Goal: Find specific page/section: Find specific page/section

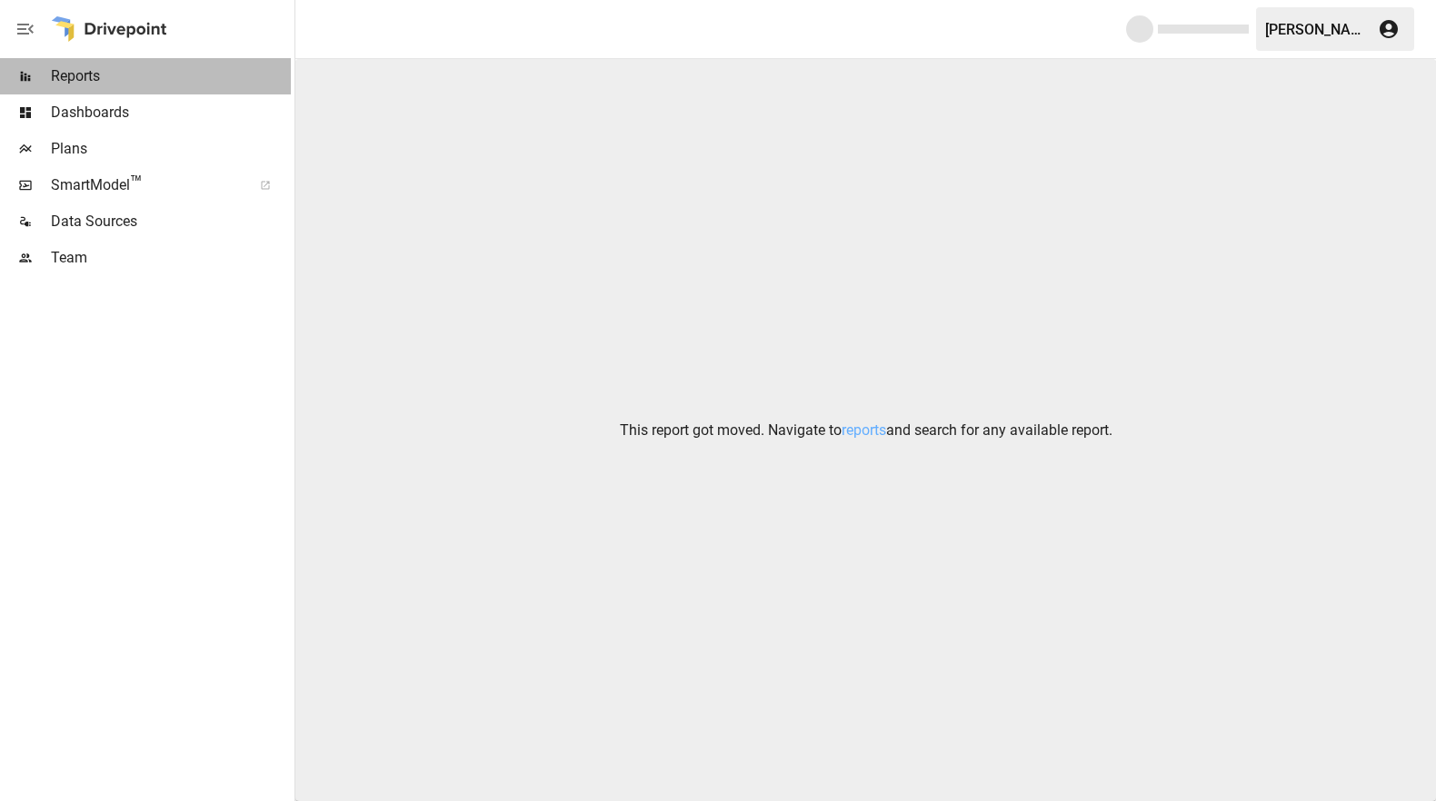
click at [74, 76] on span "Reports" at bounding box center [171, 76] width 240 height 22
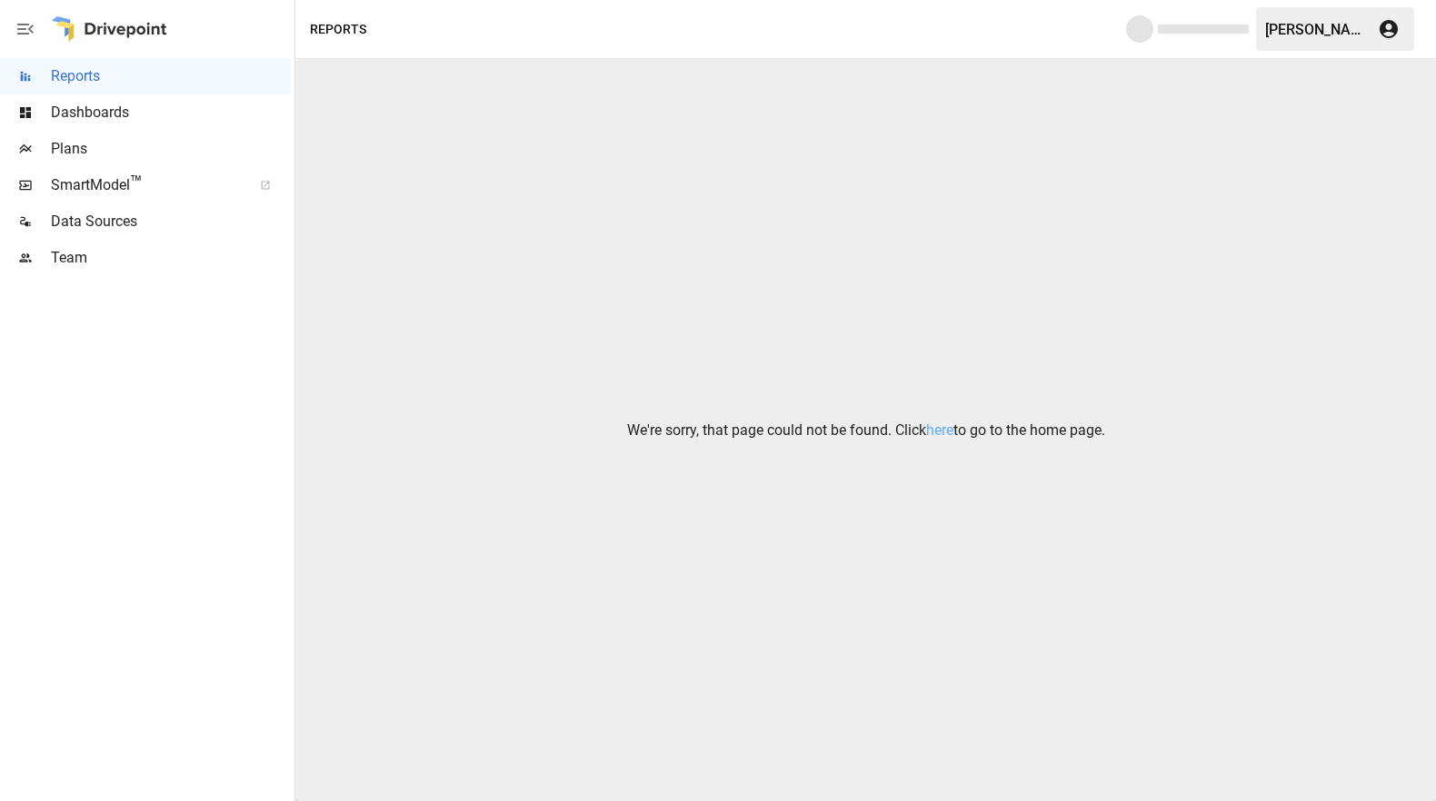
click at [86, 111] on span "Dashboards" at bounding box center [171, 113] width 240 height 22
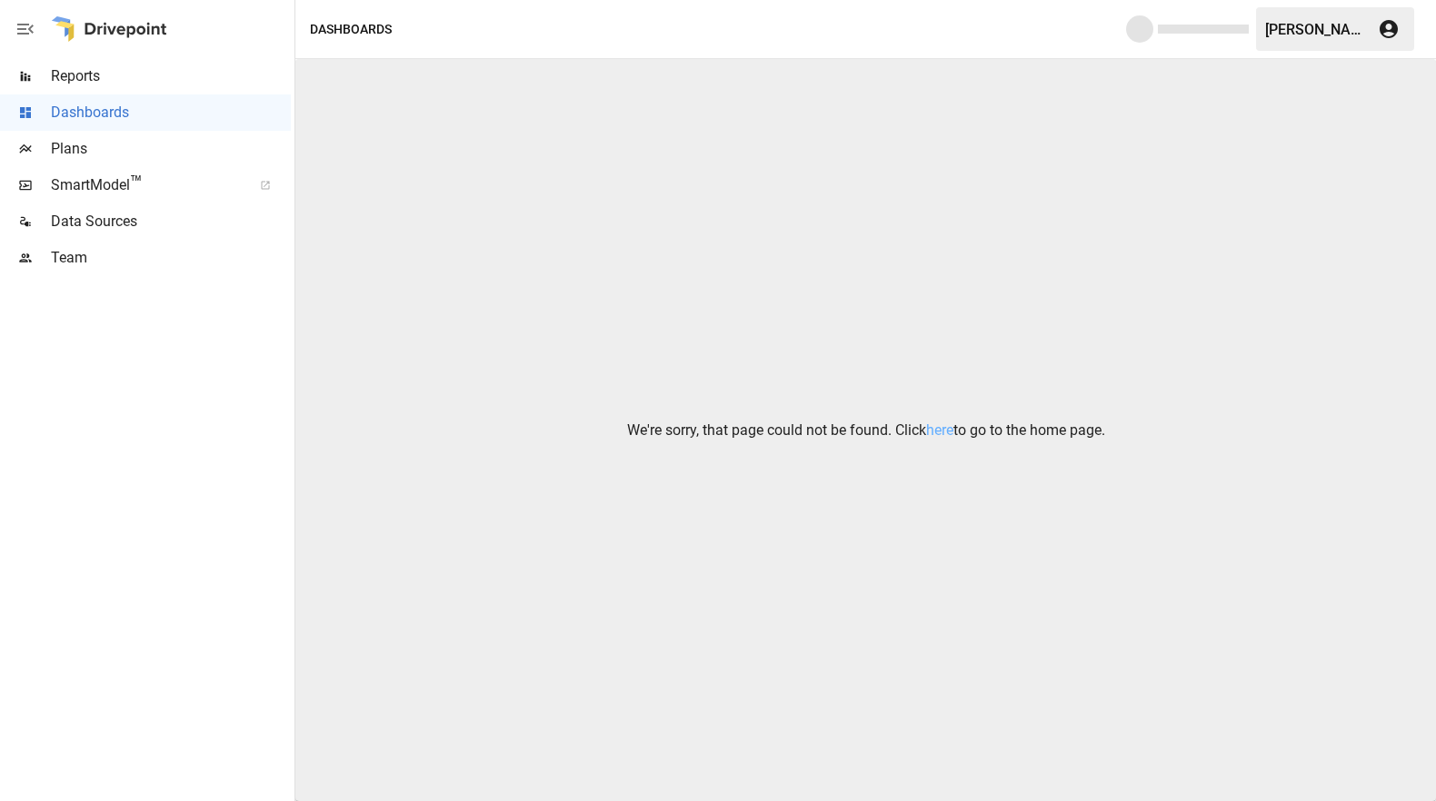
click at [78, 180] on span "SmartModel ™" at bounding box center [145, 185] width 189 height 22
click at [934, 436] on link "here" at bounding box center [939, 430] width 27 height 17
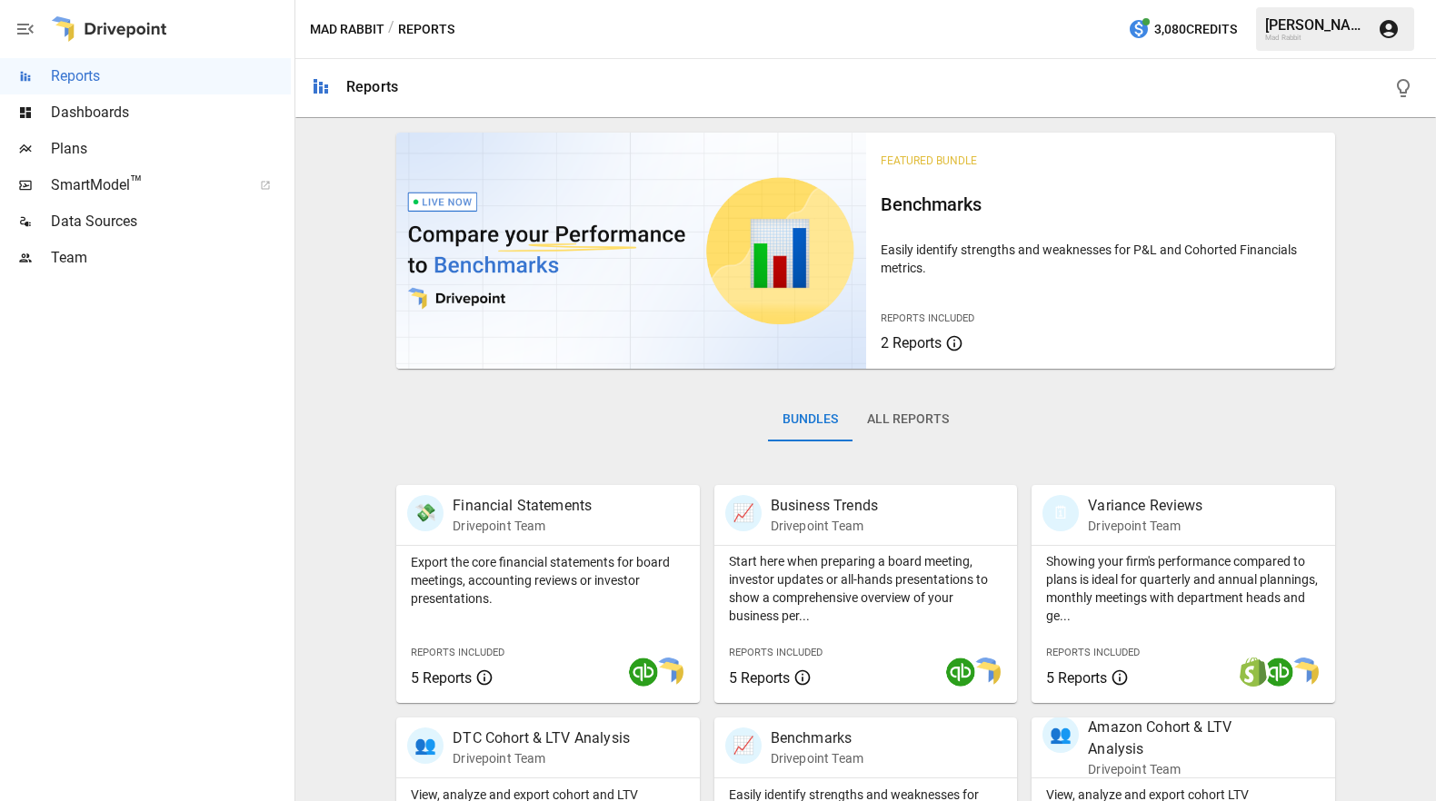
scroll to position [303, 0]
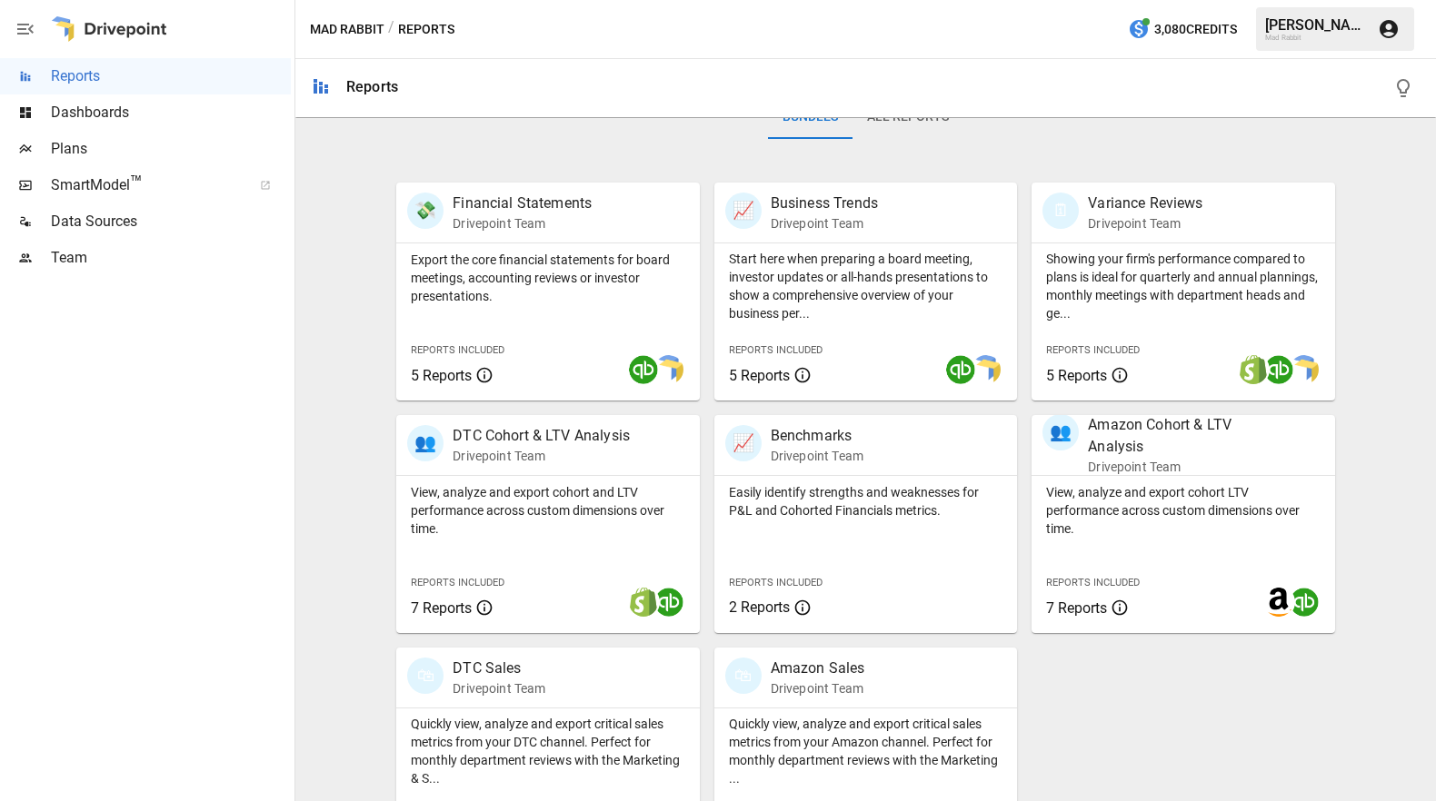
click at [82, 187] on span "SmartModel ™" at bounding box center [145, 185] width 189 height 22
click at [504, 214] on p "Drivepoint Team" at bounding box center [522, 223] width 139 height 18
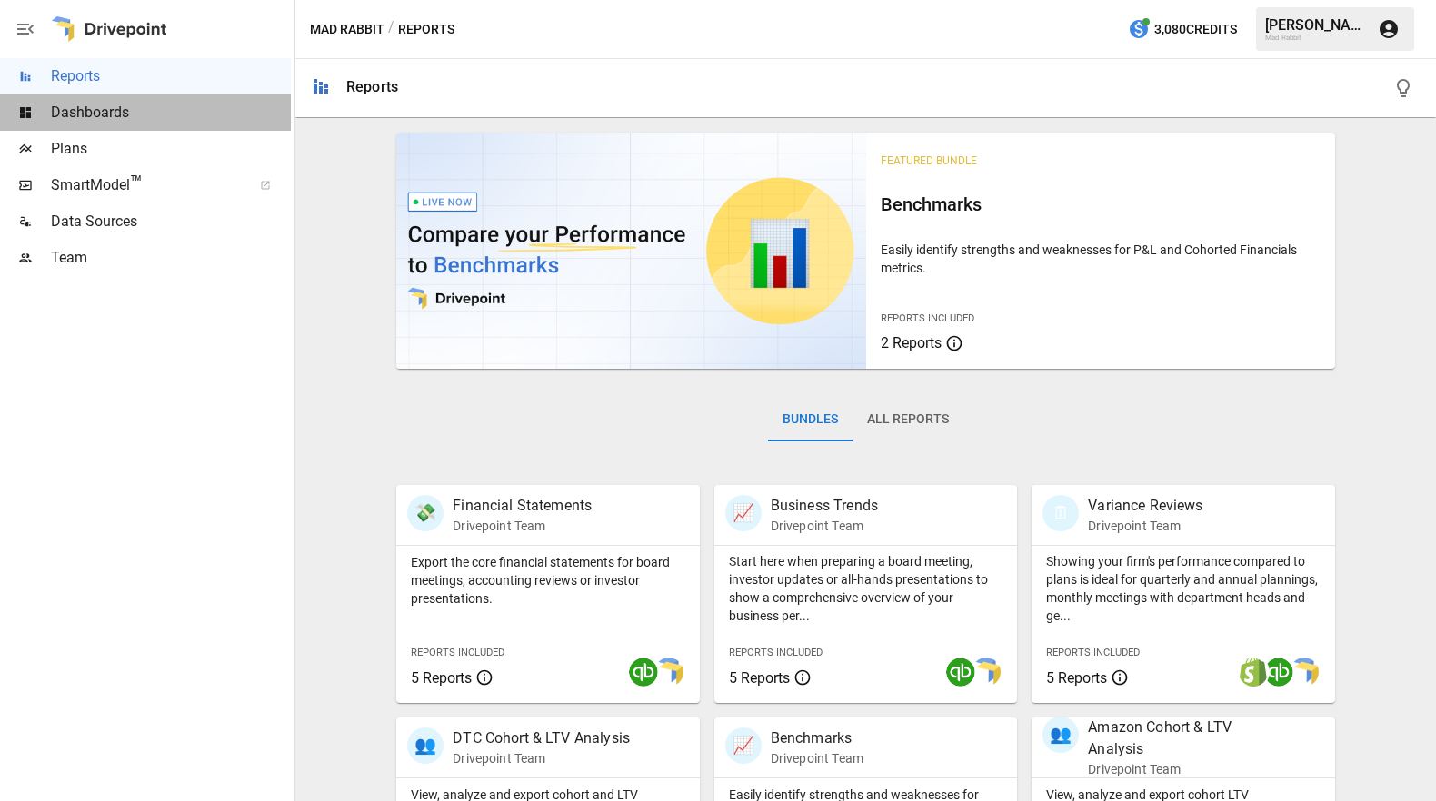
click at [70, 111] on span "Dashboards" at bounding box center [171, 113] width 240 height 22
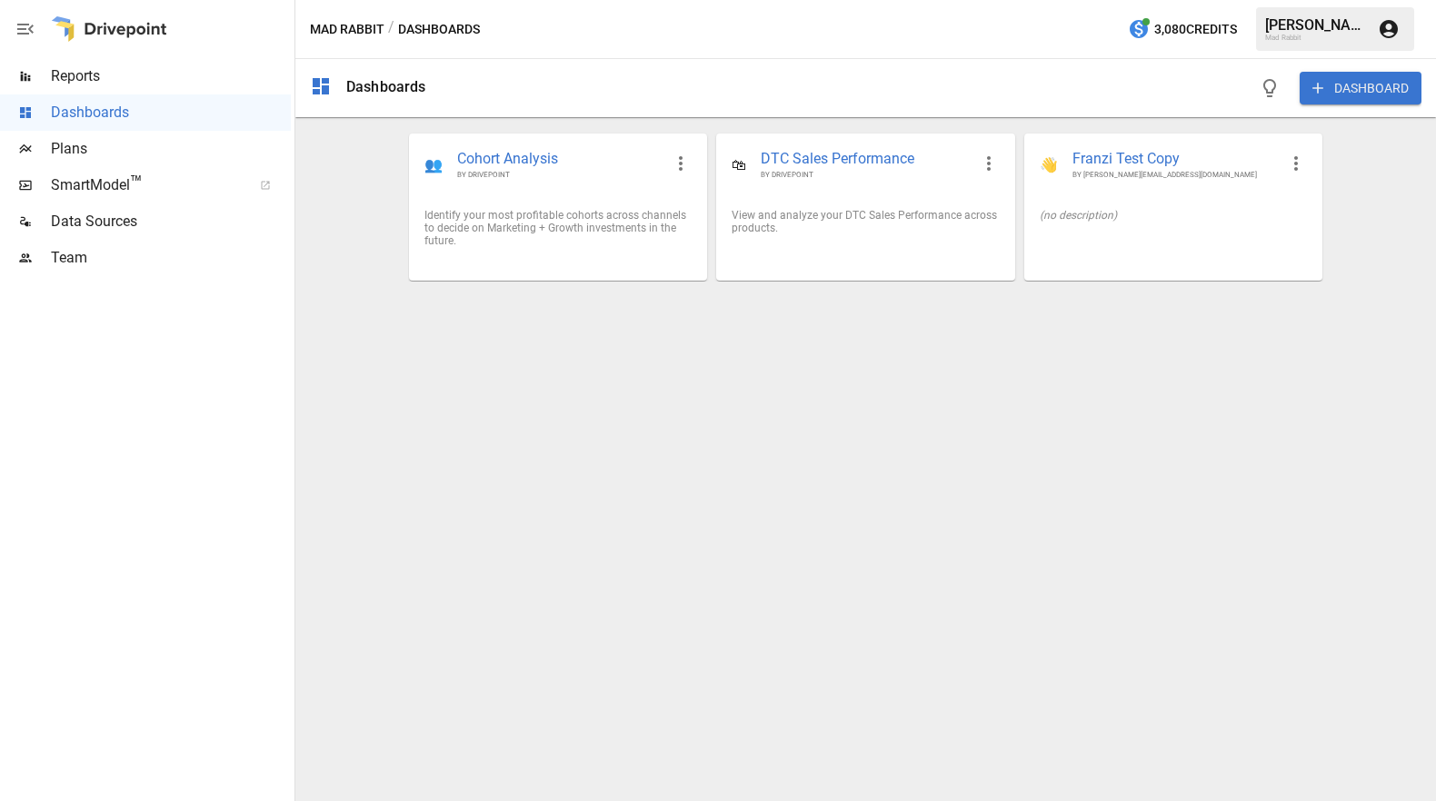
click at [76, 144] on span "Plans" at bounding box center [171, 149] width 240 height 22
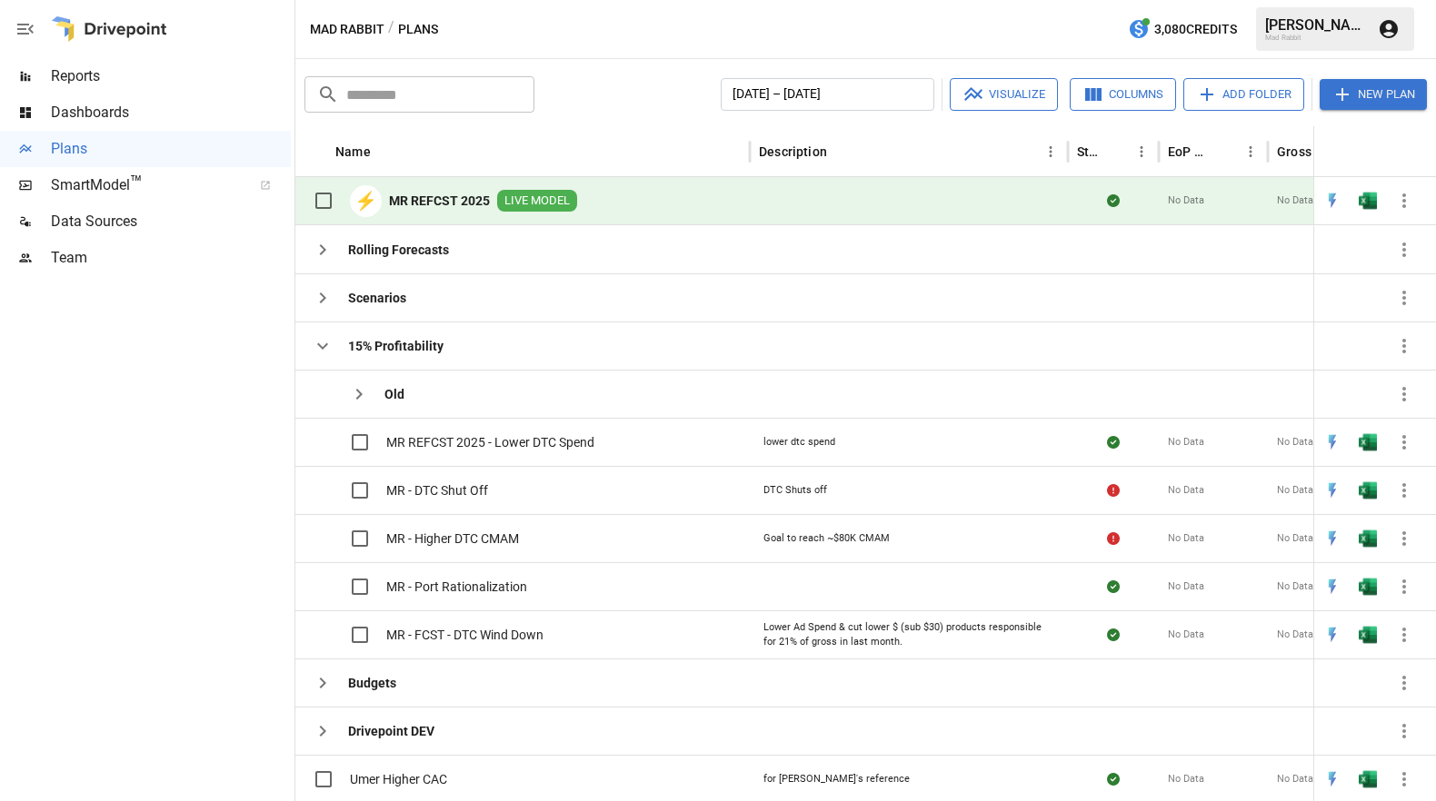
click at [443, 195] on b "MR REFCST 2025" at bounding box center [439, 201] width 101 height 18
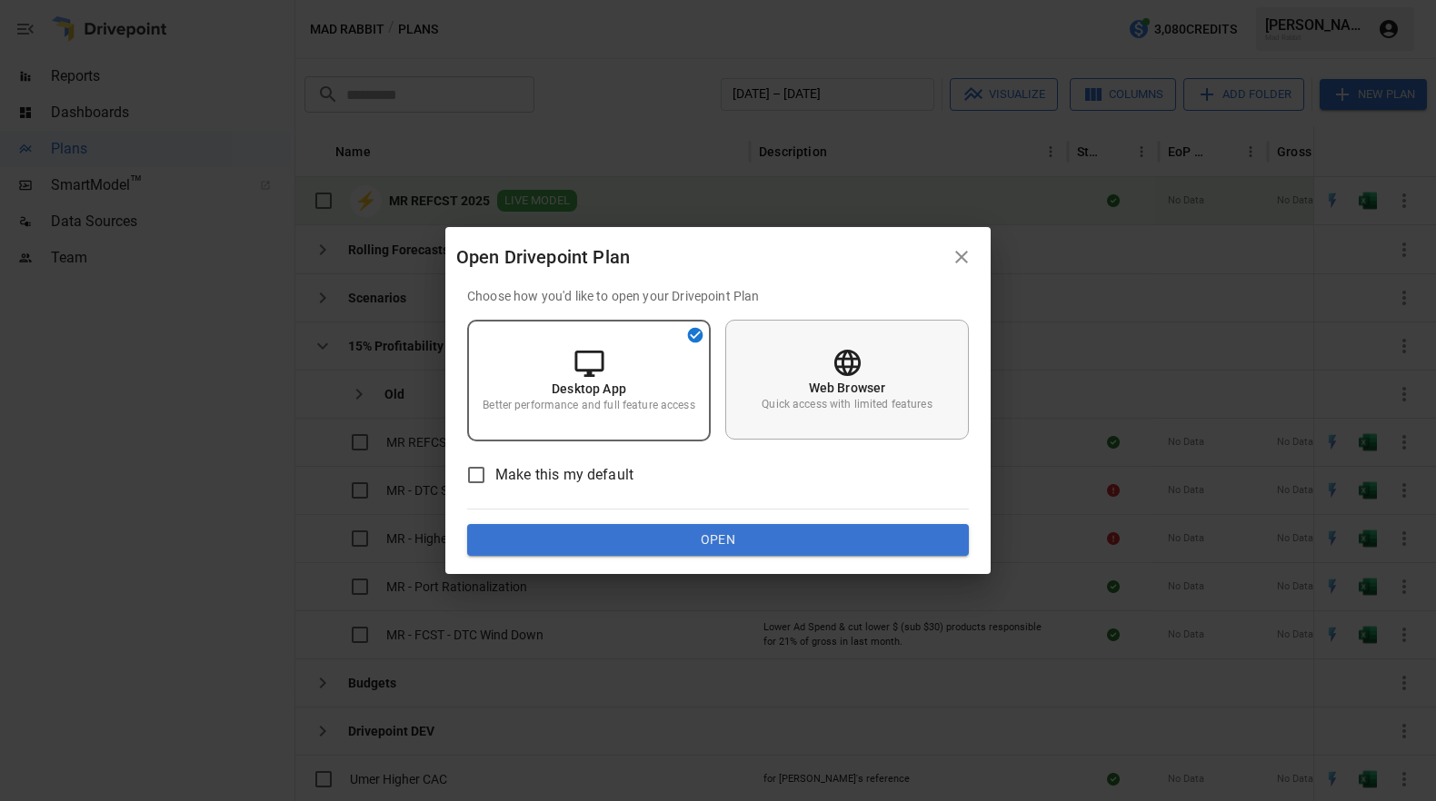
click at [846, 382] on p "Web Browser" at bounding box center [847, 388] width 77 height 18
click at [721, 532] on button "Open" at bounding box center [718, 540] width 502 height 33
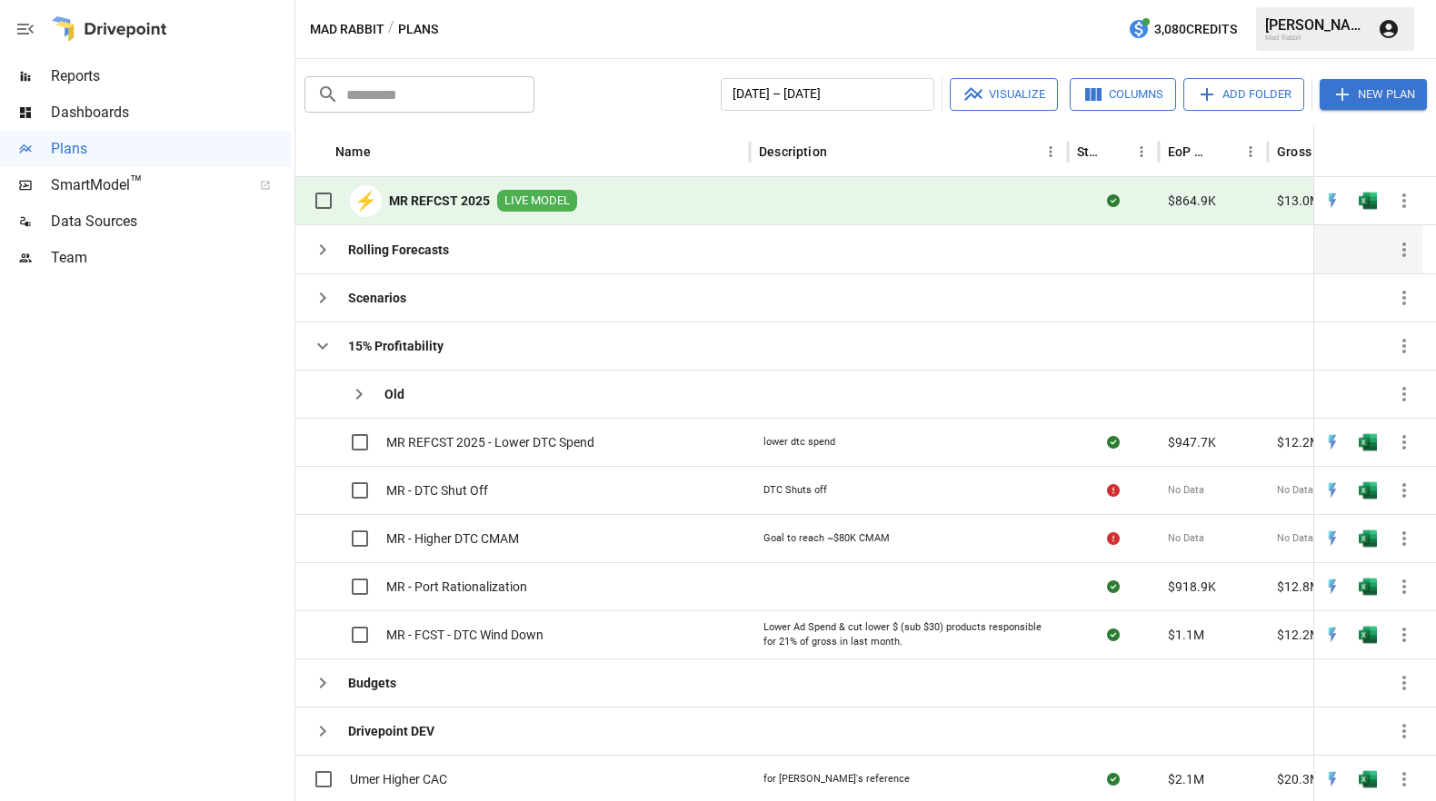
click at [321, 248] on icon "button" at bounding box center [323, 250] width 22 height 22
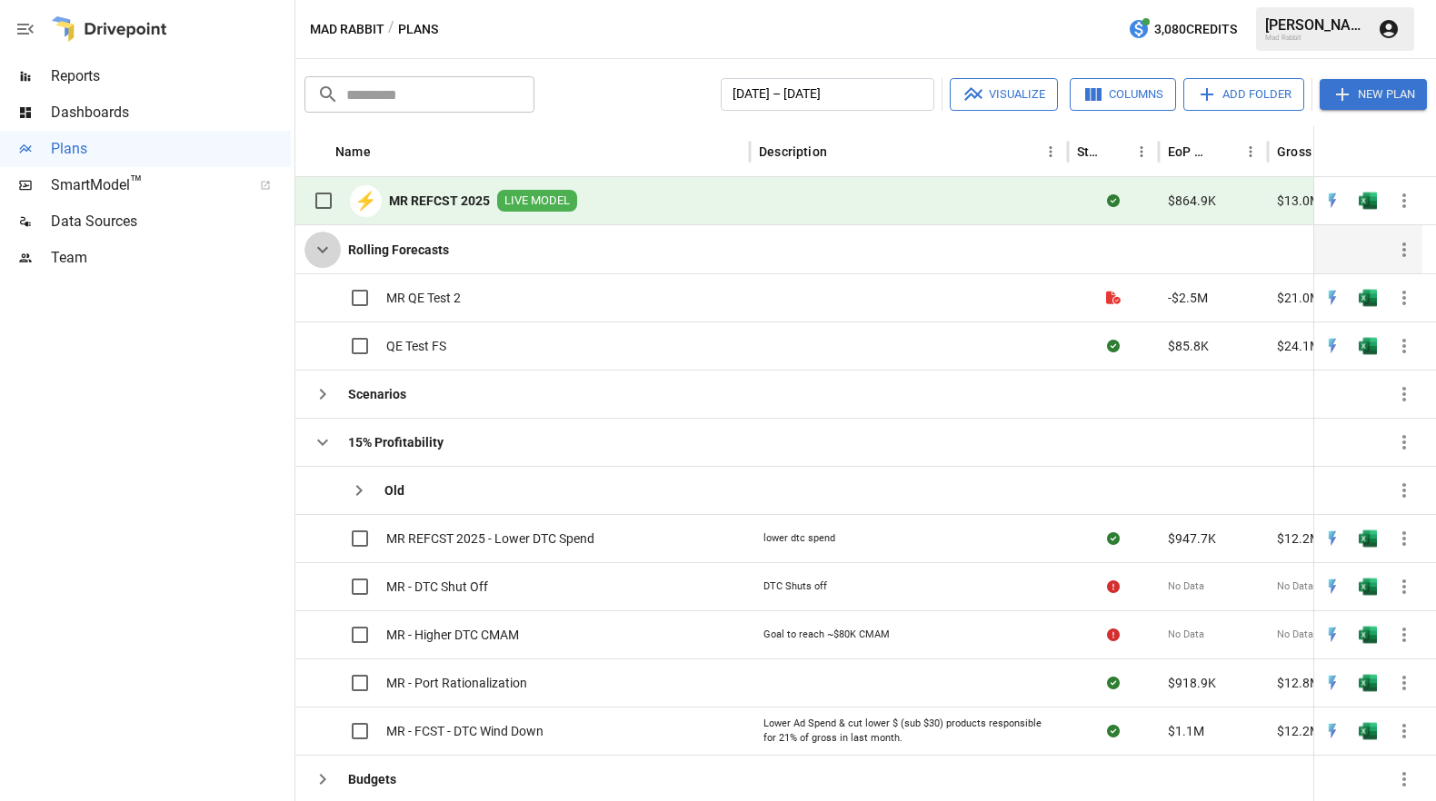
click at [325, 248] on icon "button" at bounding box center [323, 250] width 22 height 22
